Goal: Task Accomplishment & Management: Use online tool/utility

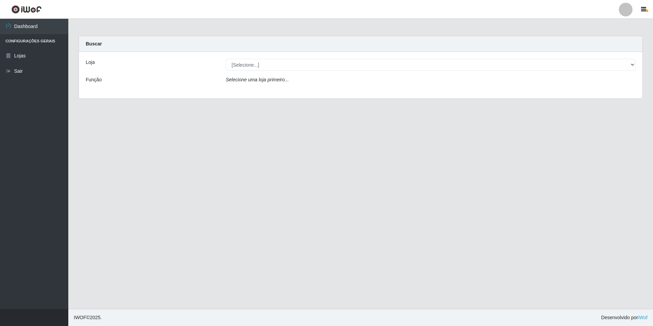
drag, startPoint x: 315, startPoint y: 58, endPoint x: 323, endPoint y: 64, distance: 10.3
click at [315, 57] on div "Loja [Selecione...] Extrabom - Loja 57 Anchieta Função Selecione uma loja prime…" at bounding box center [361, 75] width 564 height 46
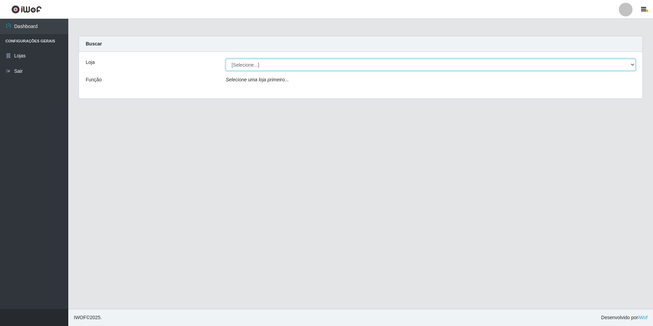
click at [324, 64] on select "[Selecione...] Extrabom - Loja 57 Anchieta" at bounding box center [431, 65] width 410 height 12
select select "470"
click at [226, 59] on select "[Selecione...] Extrabom - Loja 57 Anchieta" at bounding box center [431, 65] width 410 height 12
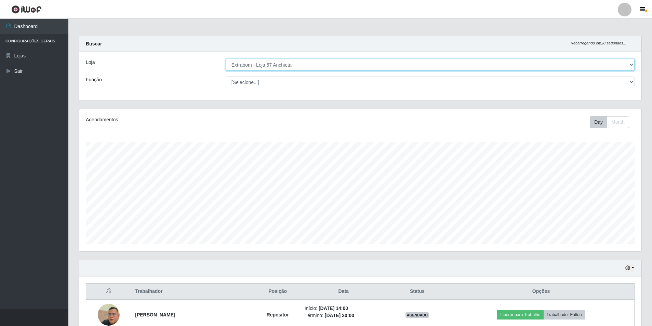
scroll to position [128, 0]
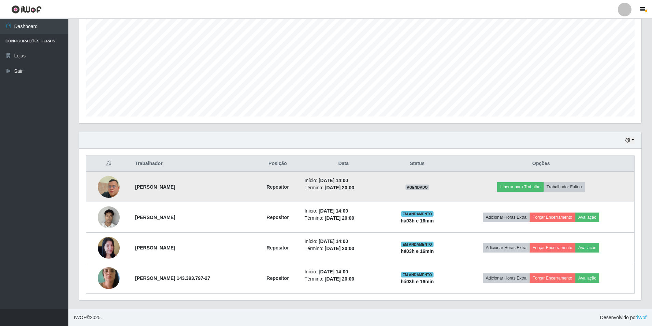
click at [108, 195] on img at bounding box center [109, 186] width 22 height 39
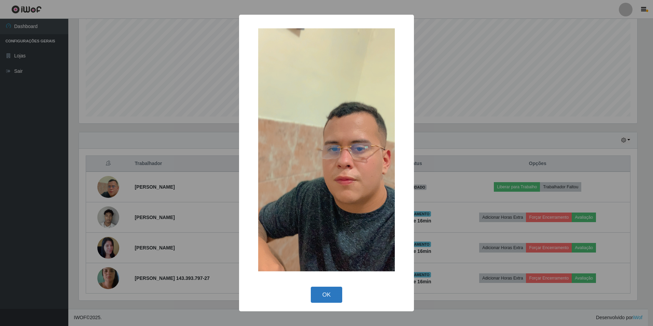
click at [336, 294] on button "OK" at bounding box center [327, 295] width 32 height 16
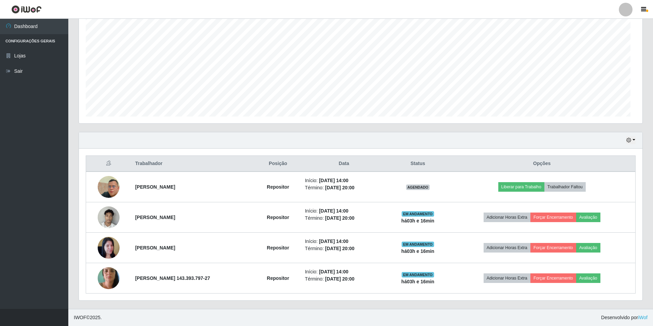
scroll to position [142, 562]
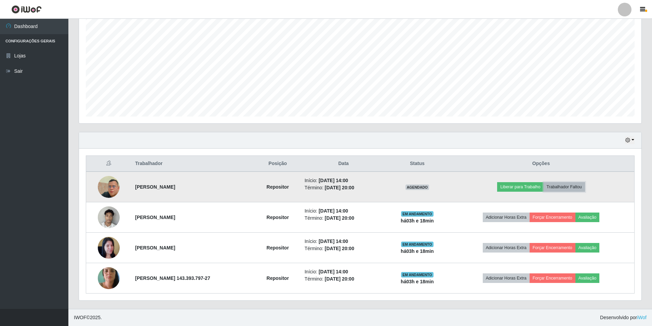
click at [583, 189] on button "Trabalhador Faltou" at bounding box center [563, 187] width 41 height 10
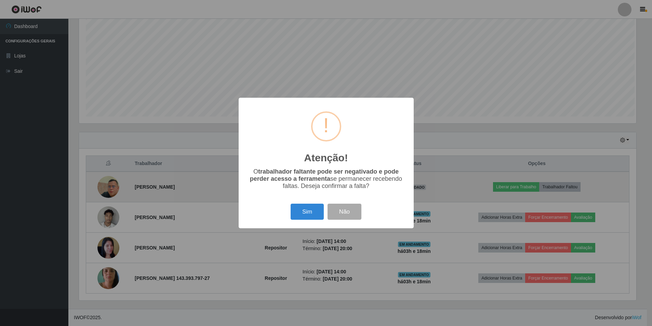
scroll to position [142, 559]
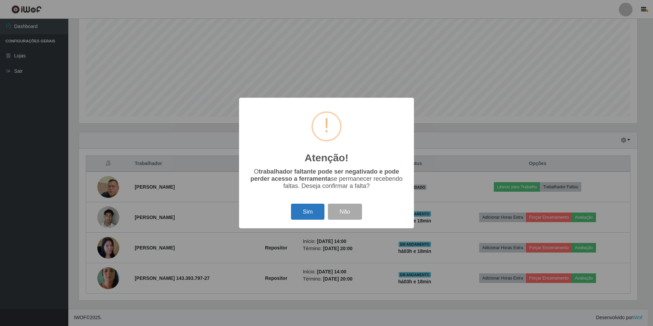
click at [313, 214] on button "Sim" at bounding box center [307, 212] width 33 height 16
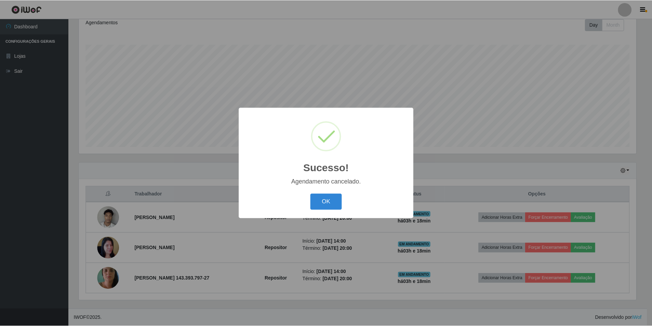
scroll to position [97, 0]
click at [332, 202] on button "OK" at bounding box center [327, 202] width 32 height 16
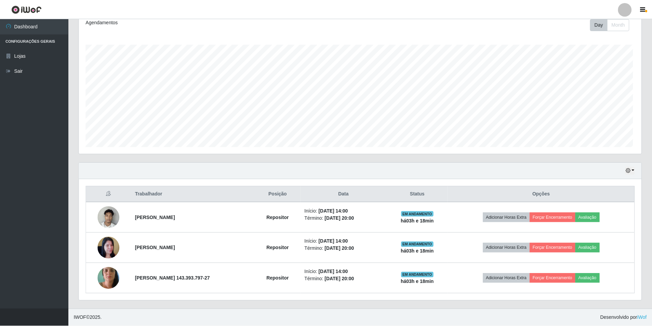
scroll to position [142, 562]
